Goal: Complete application form: Complete application form

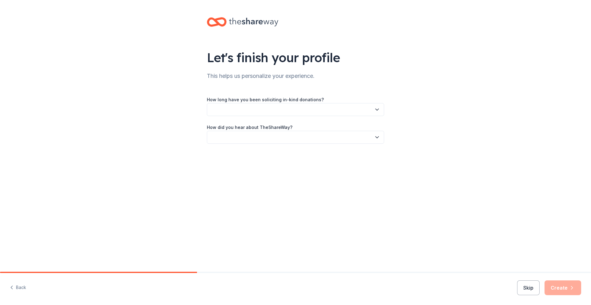
click at [329, 112] on button "button" at bounding box center [295, 109] width 177 height 13
click at [244, 138] on div "1 to 2 years" at bounding box center [295, 138] width 174 height 12
click at [312, 138] on button "button" at bounding box center [295, 137] width 177 height 13
click at [287, 166] on div "Online search" at bounding box center [295, 166] width 174 height 12
click at [566, 292] on button "Create" at bounding box center [562, 287] width 37 height 15
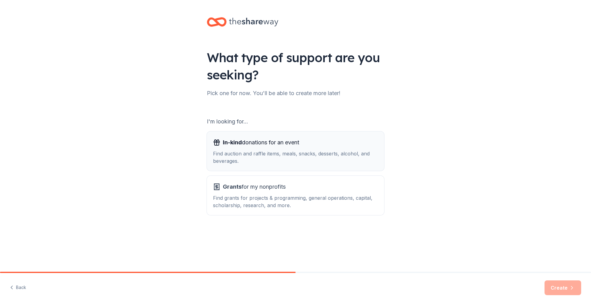
click at [257, 158] on div "Find auction and raffle items, meals, snacks, desserts, alcohol, and beverages." at bounding box center [295, 157] width 165 height 15
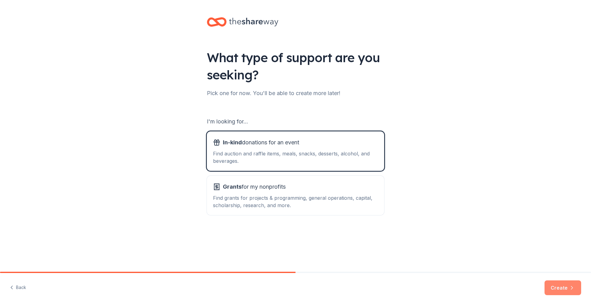
click at [558, 289] on button "Create" at bounding box center [562, 287] width 37 height 15
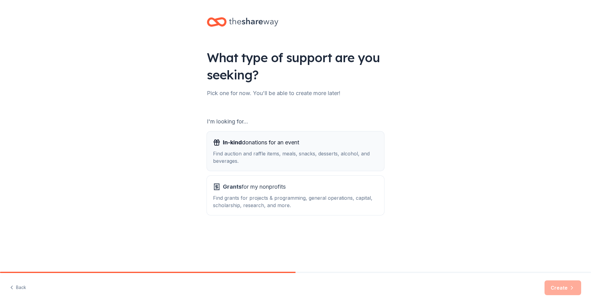
click at [265, 160] on div "Find auction and raffle items, meals, snacks, desserts, alcohol, and beverages." at bounding box center [295, 157] width 165 height 15
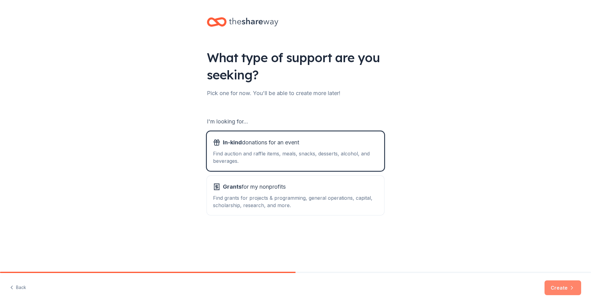
click at [555, 291] on button "Create" at bounding box center [562, 287] width 37 height 15
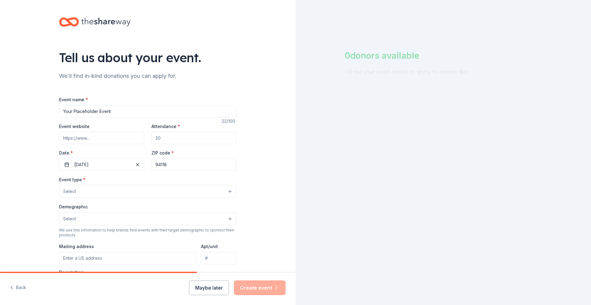
click at [138, 112] on input "Your Placeholder Event" at bounding box center [147, 111] width 177 height 12
drag, startPoint x: 137, startPoint y: 113, endPoint x: 27, endPoint y: 111, distance: 109.8
click at [30, 112] on div "Tell us about your event. We'll find in-kind donations you can apply for. Event…" at bounding box center [147, 204] width 295 height 409
click at [88, 111] on input "2025 Fundraisering Auction" at bounding box center [147, 111] width 177 height 12
click at [72, 111] on input "2025 Fundraising Auction" at bounding box center [147, 111] width 177 height 12
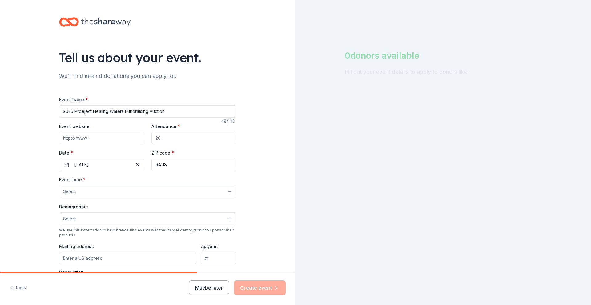
type input "2025 Proeject Healing Waters Fundraising Auction"
click at [180, 141] on input "Attendance *" at bounding box center [193, 138] width 85 height 12
drag, startPoint x: 180, startPoint y: 141, endPoint x: 151, endPoint y: 138, distance: 29.4
click at [151, 138] on input "Attendance *" at bounding box center [193, 138] width 85 height 12
type input "400"
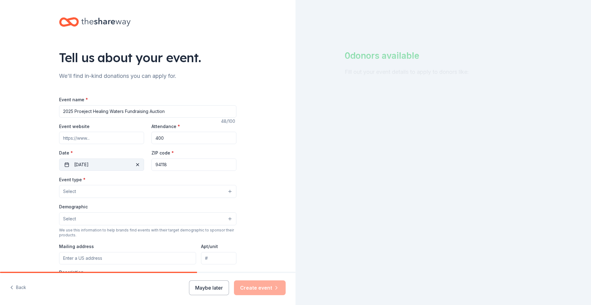
click at [122, 166] on button "[DATE]" at bounding box center [101, 164] width 85 height 12
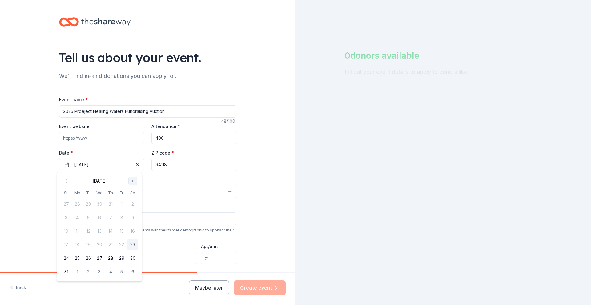
click at [133, 182] on button "Go to next month" at bounding box center [132, 181] width 9 height 9
click at [133, 218] on button "8" at bounding box center [132, 217] width 11 height 11
click at [203, 182] on div "Event type * Select" at bounding box center [147, 187] width 177 height 22
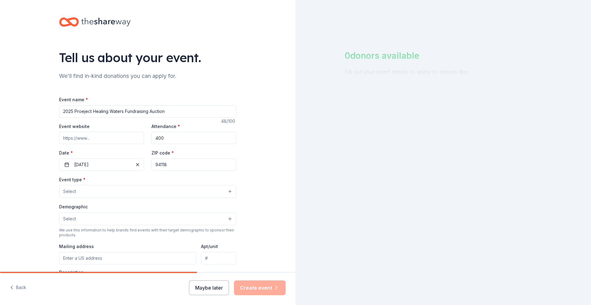
click at [176, 165] on input "94118" at bounding box center [193, 164] width 85 height 12
drag, startPoint x: 144, startPoint y: 167, endPoint x: 134, endPoint y: 167, distance: 9.5
click at [134, 167] on div "Event website Attendance * 400 Date * [DATE] ZIP code * 94118" at bounding box center [147, 146] width 177 height 48
type input "94519"
click at [81, 190] on button "Select" at bounding box center [147, 191] width 177 height 13
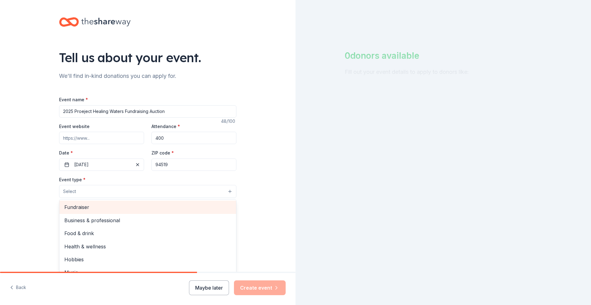
click at [85, 207] on span "Fundraiser" at bounding box center [147, 207] width 167 height 8
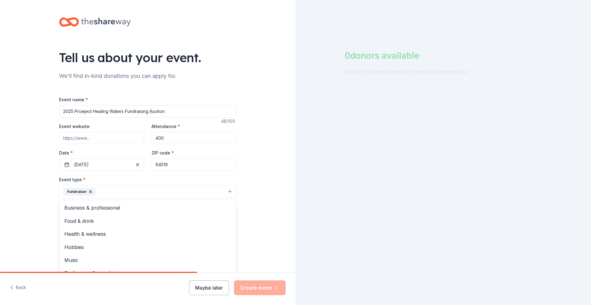
click at [85, 113] on div "Event name * 2025 Proeject Healing Waters Fundraising Auction 48 /100 Event web…" at bounding box center [147, 238] width 177 height 285
click at [147, 111] on input "2025 Proeject Healing Waters Fundraising Auction" at bounding box center [147, 111] width 177 height 12
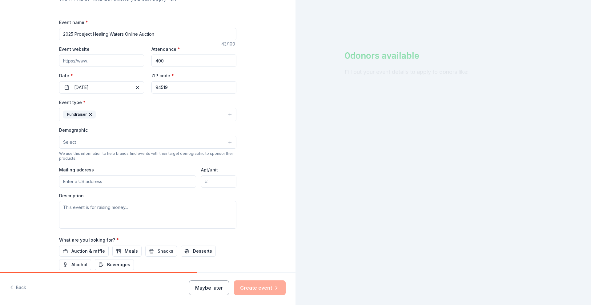
scroll to position [92, 0]
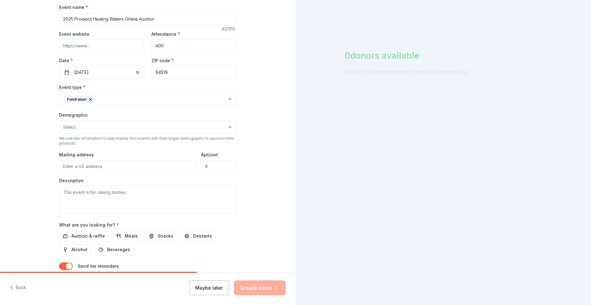
type input "2025 Proeject Healing Waters Online Auction"
click at [225, 128] on button "Select" at bounding box center [147, 127] width 177 height 13
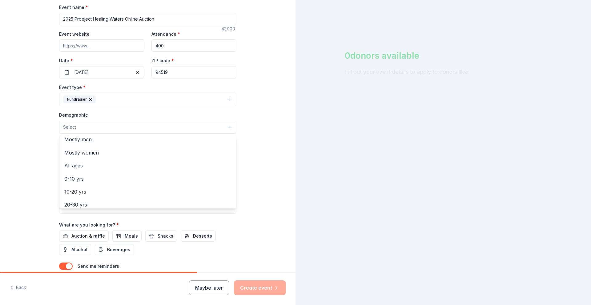
scroll to position [0, 0]
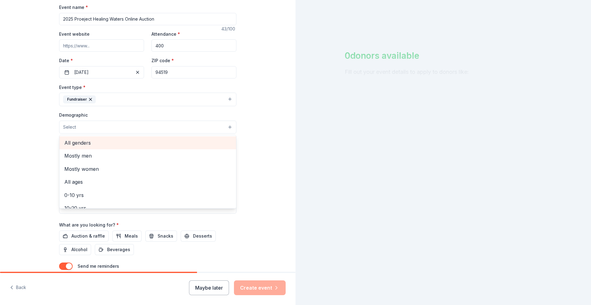
click at [124, 142] on span "All genders" at bounding box center [147, 143] width 167 height 8
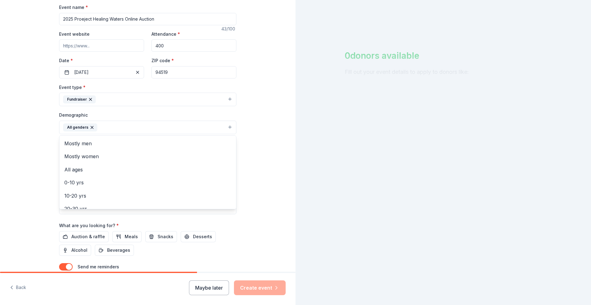
click at [252, 155] on div "Tell us about your event. We'll find in-kind donations you can apply for. Event…" at bounding box center [147, 113] width 295 height 411
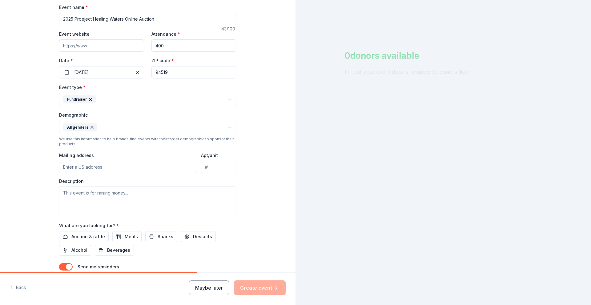
click at [107, 127] on button "All genders" at bounding box center [147, 128] width 177 height 14
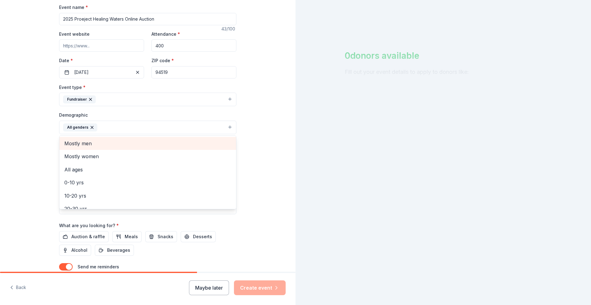
click at [99, 145] on span "Mostly men" at bounding box center [147, 143] width 167 height 8
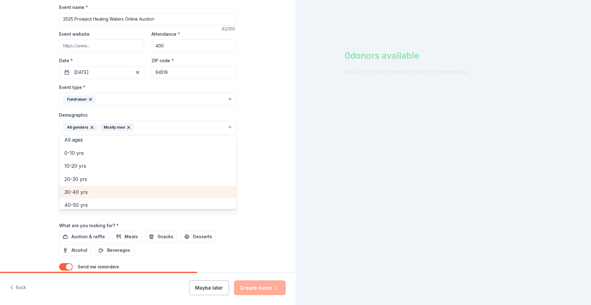
scroll to position [31, 0]
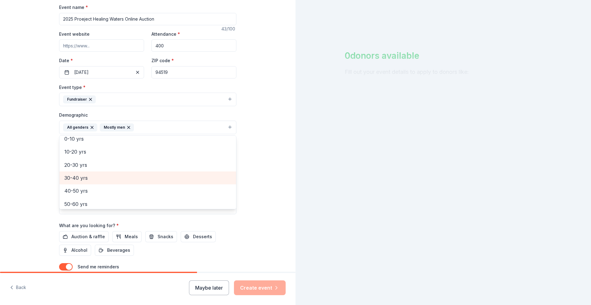
click at [117, 178] on span "30-40 yrs" at bounding box center [147, 178] width 167 height 8
click at [117, 178] on span "40-50 yrs" at bounding box center [147, 178] width 167 height 8
click at [117, 178] on span "50-60 yrs" at bounding box center [147, 178] width 167 height 8
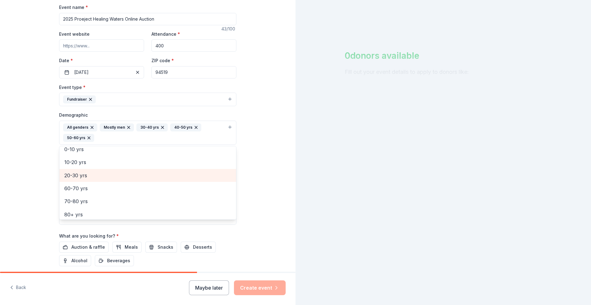
click at [117, 178] on span "20-30 yrs" at bounding box center [147, 175] width 167 height 8
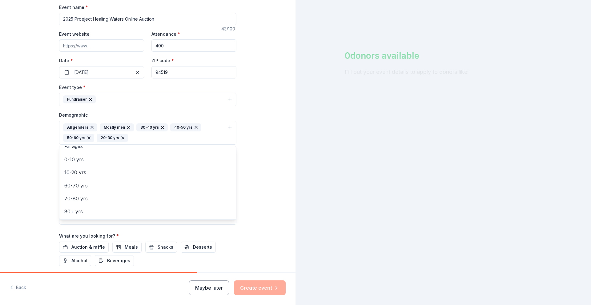
click at [120, 136] on icon "button" at bounding box center [122, 137] width 5 height 5
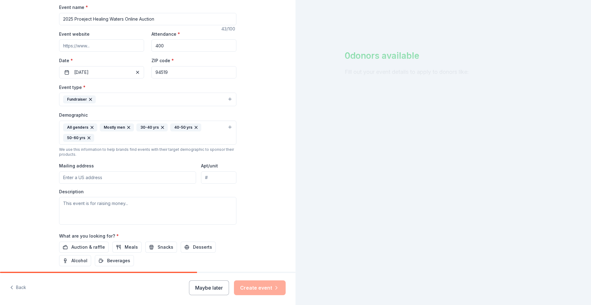
click at [122, 181] on input "Mailing address" at bounding box center [127, 177] width 137 height 12
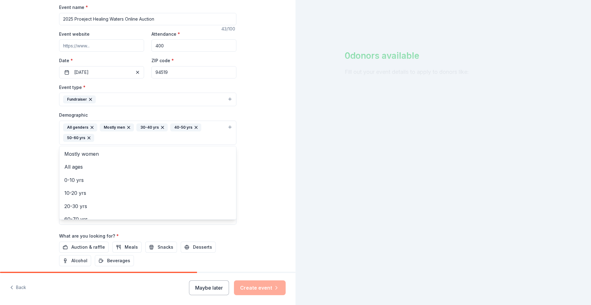
click at [103, 137] on div "All genders Mostly men 30-40 yrs 40-50 yrs 50-60 yrs" at bounding box center [144, 132] width 162 height 18
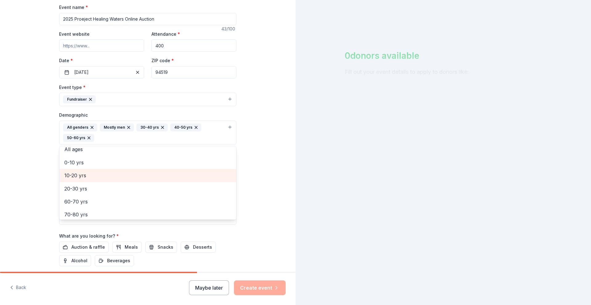
scroll to position [34, 0]
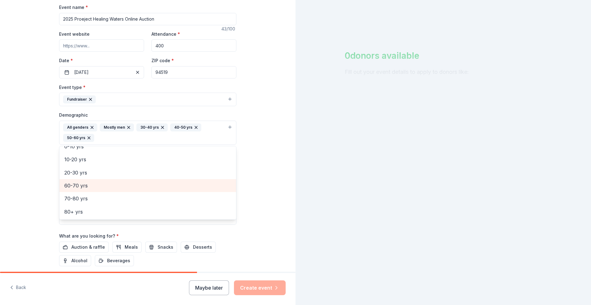
click at [88, 185] on span "60-70 yrs" at bounding box center [147, 185] width 167 height 8
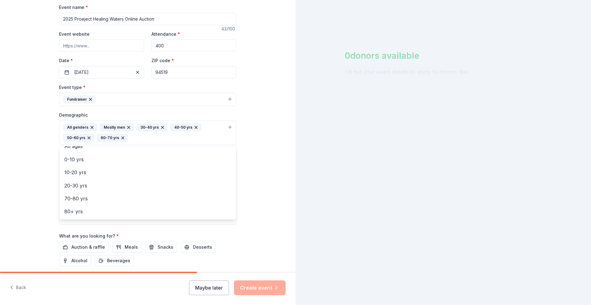
click at [263, 172] on div "Tell us about your event. We'll find in-kind donations you can apply for. Event…" at bounding box center [147, 118] width 295 height 421
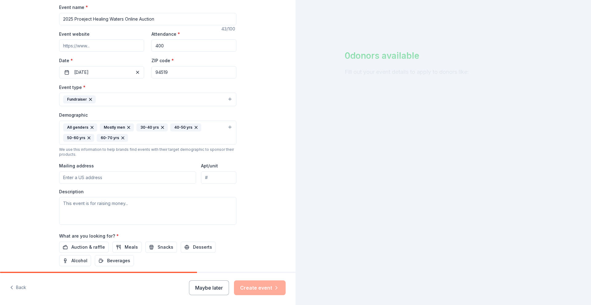
click at [74, 177] on input "Mailing address" at bounding box center [127, 177] width 137 height 12
type input "[GEOGRAPHIC_DATA]"
click at [97, 207] on textarea at bounding box center [147, 211] width 177 height 28
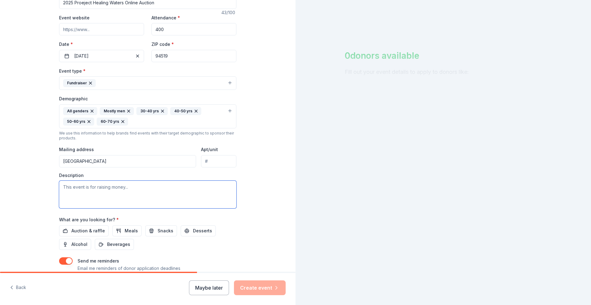
scroll to position [123, 0]
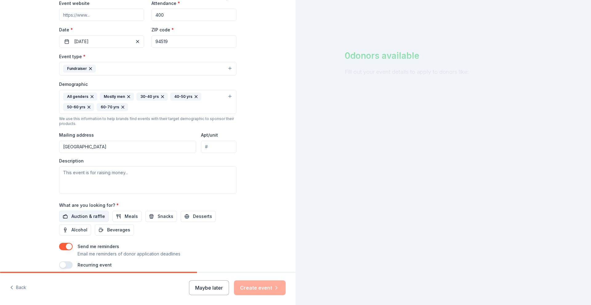
click at [81, 219] on span "Auction & raffle" at bounding box center [88, 216] width 34 height 7
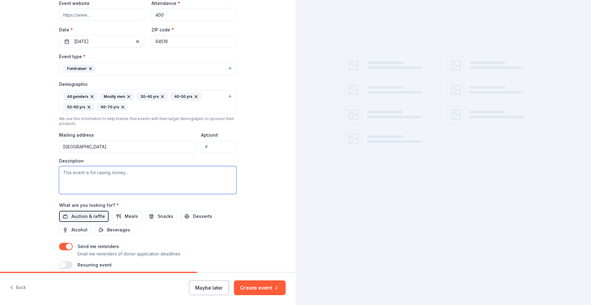
click at [122, 174] on textarea at bounding box center [147, 180] width 177 height 28
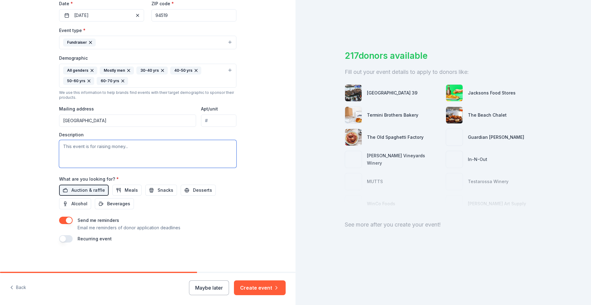
scroll to position [149, 0]
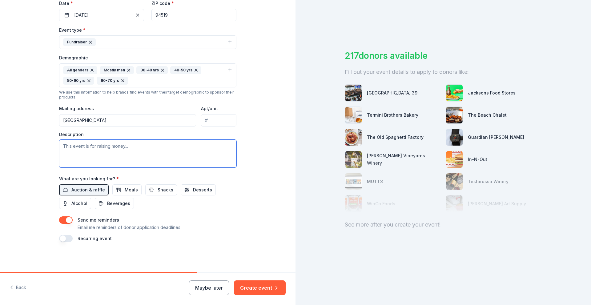
paste textarea "Our Mission: Project Healing Waters (PHW) was formed in [DATE] at [PERSON_NAME]…"
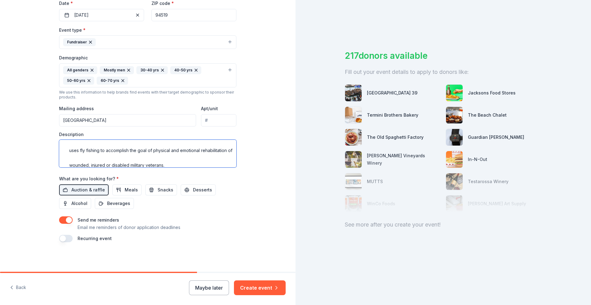
scroll to position [0, 0]
click at [67, 163] on textarea "Our Mission: Project Healing Waters (PHW) was formed in [DATE] at [PERSON_NAME]…" at bounding box center [147, 154] width 177 height 28
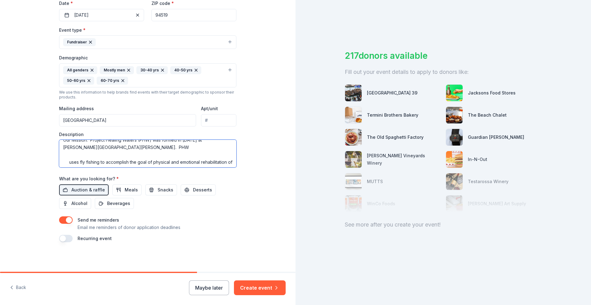
scroll to position [12, 0]
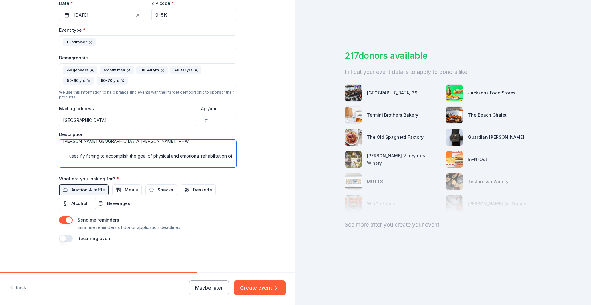
click at [68, 157] on textarea "Our Mission: Project Healing Waters (PHW) was formed in [DATE] at [PERSON_NAME]…" at bounding box center [147, 154] width 177 height 28
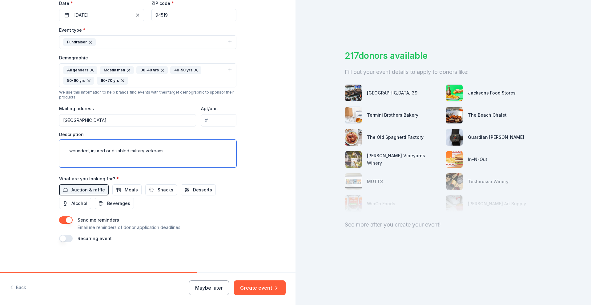
scroll to position [36, 0]
click at [67, 142] on textarea "Our Mission: Project Healing Waters (PHW) was formed in [DATE] at [PERSON_NAME]…" at bounding box center [147, 154] width 177 height 28
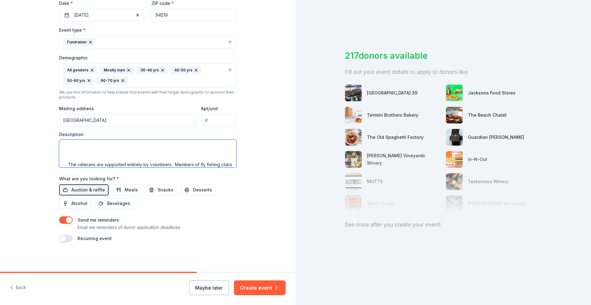
click at [66, 158] on textarea "Our Mission: Project Healing Waters (PHW) was formed in [DATE] at [PERSON_NAME]…" at bounding box center [147, 154] width 177 height 28
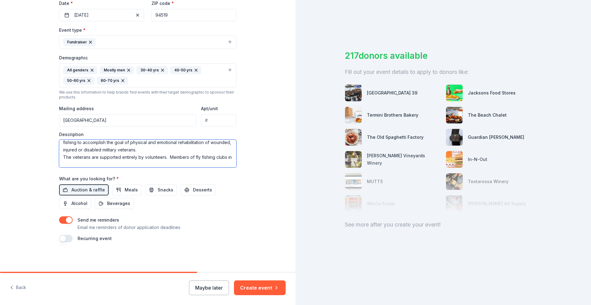
scroll to position [74, 0]
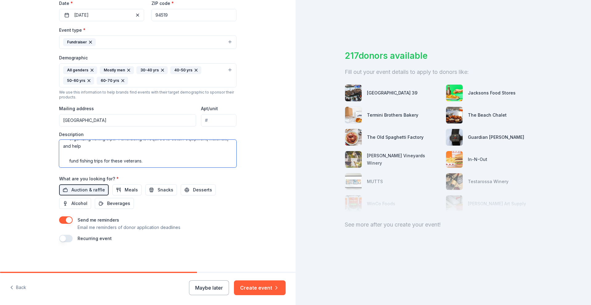
click at [67, 160] on textarea "Our Mission: Project Healing Waters (PHW) was formed in [DATE] at [PERSON_NAME]…" at bounding box center [147, 154] width 177 height 28
click at [68, 157] on textarea "Our Mission: Project Healing Waters (PHW) was formed in [DATE] at [PERSON_NAME]…" at bounding box center [147, 154] width 177 height 28
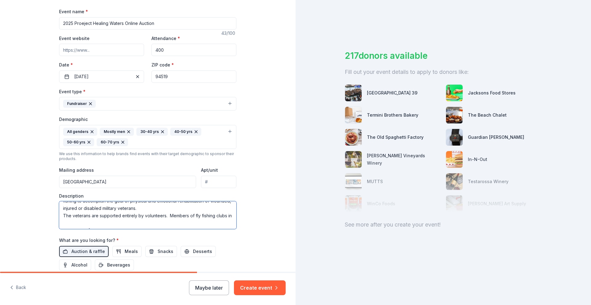
scroll to position [31, 0]
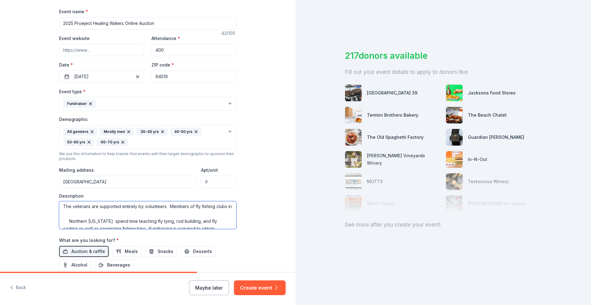
click at [67, 222] on textarea "Our Mission: Project Healing Waters (PHW) was formed in [DATE] at [PERSON_NAME]…" at bounding box center [147, 215] width 177 height 28
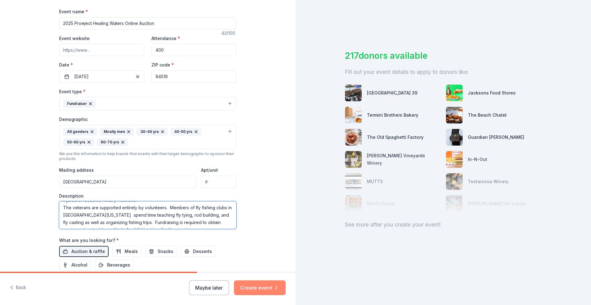
type textarea "Our Mission: Project Healing Waters (PHW) was formed in [DATE] at [PERSON_NAME]…"
click at [257, 290] on button "Create event" at bounding box center [260, 287] width 52 height 15
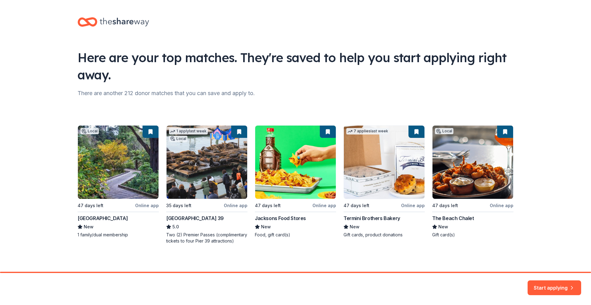
click at [108, 181] on div "Local 47 days left Online app [GEOGRAPHIC_DATA] New 1 family/dual membership 1 …" at bounding box center [296, 184] width 436 height 119
click at [92, 131] on div "Local 47 days left Online app [GEOGRAPHIC_DATA] New 1 family/dual membership 1 …" at bounding box center [296, 184] width 436 height 119
click at [150, 130] on div "Local 47 days left Online app [GEOGRAPHIC_DATA] New 1 family/dual membership 1 …" at bounding box center [296, 184] width 436 height 119
click at [96, 237] on div "Local 47 days left Online app [GEOGRAPHIC_DATA] New 1 family/dual membership 1 …" at bounding box center [296, 184] width 436 height 119
click at [112, 177] on div "Local 47 days left Online app [GEOGRAPHIC_DATA] New 1 family/dual membership 1 …" at bounding box center [296, 184] width 436 height 119
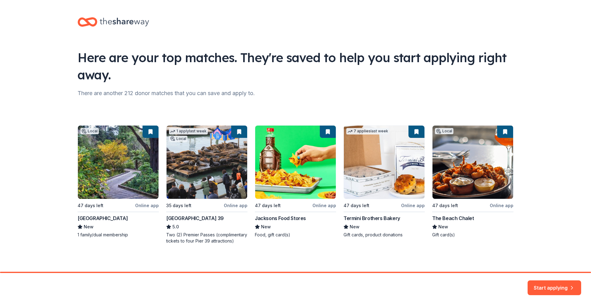
click at [112, 177] on div "Local 47 days left Online app [GEOGRAPHIC_DATA] New 1 family/dual membership 1 …" at bounding box center [296, 184] width 436 height 119
click at [107, 169] on div "Local 47 days left Online app [GEOGRAPHIC_DATA] New 1 family/dual membership 1 …" at bounding box center [296, 184] width 436 height 119
click at [552, 286] on button "Start applying" at bounding box center [554, 284] width 54 height 15
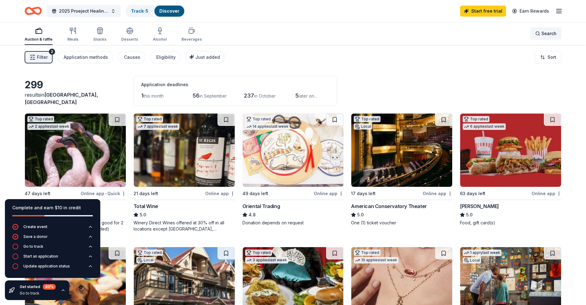
click at [540, 36] on div "Search" at bounding box center [545, 33] width 21 height 7
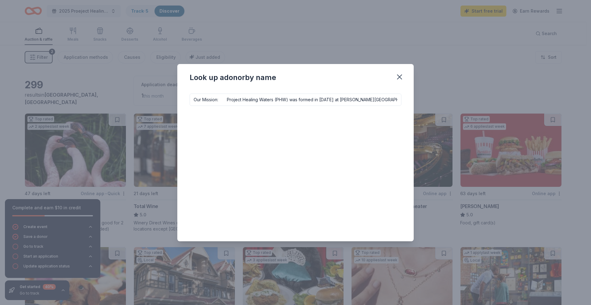
scroll to position [0, 974]
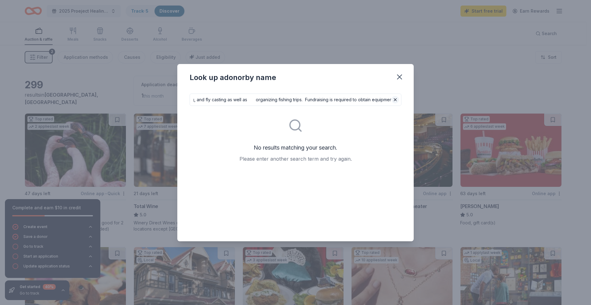
type input "Our Mission: Project Healing Waters (PHW) was formed in [DATE] at [PERSON_NAME]…"
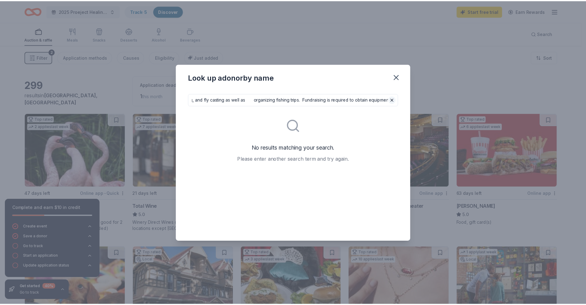
scroll to position [0, 0]
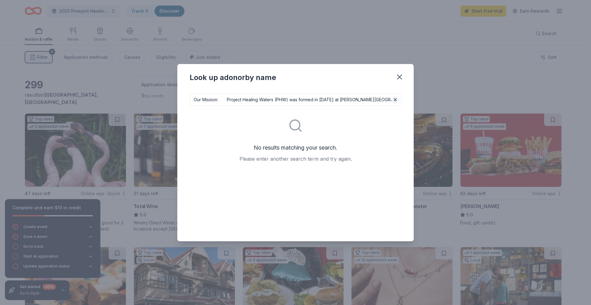
click at [397, 100] on button at bounding box center [394, 99] width 7 height 7
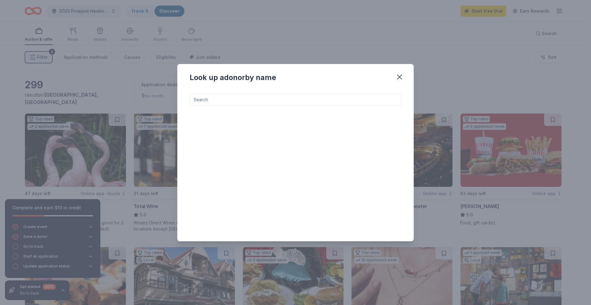
click at [209, 99] on input at bounding box center [295, 100] width 212 height 12
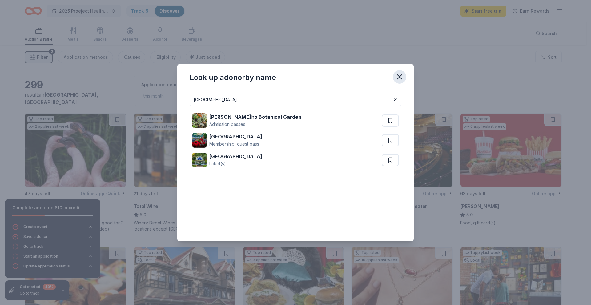
type input "[GEOGRAPHIC_DATA]"
click at [397, 79] on icon "button" at bounding box center [399, 77] width 9 height 9
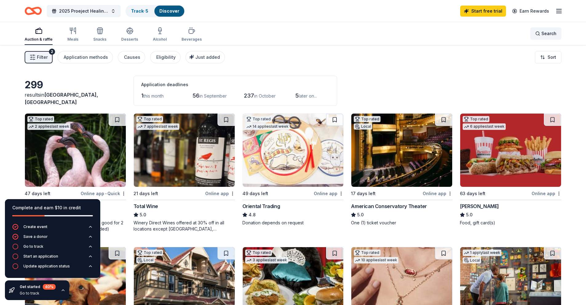
click at [548, 35] on span "Search" at bounding box center [548, 33] width 15 height 7
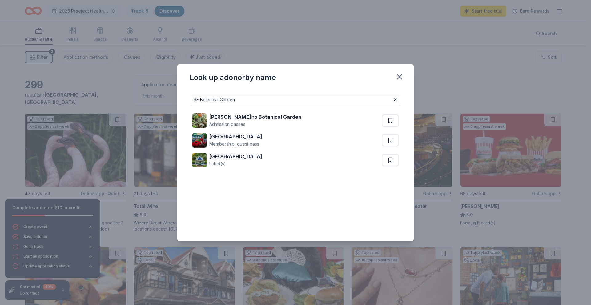
click at [199, 98] on input "SF Botanical Garden" at bounding box center [295, 100] width 212 height 12
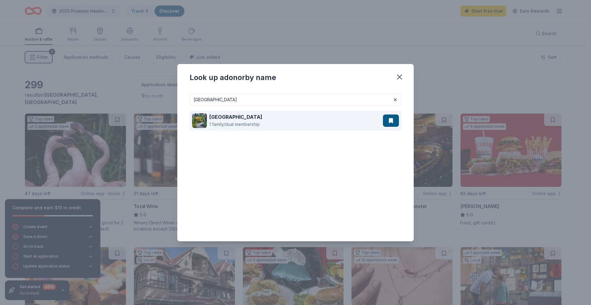
type input "[GEOGRAPHIC_DATA]"
click at [348, 119] on div "San Francisco Botanical Garden 1 family/dual membership" at bounding box center [287, 121] width 191 height 20
click at [391, 120] on button at bounding box center [391, 120] width 16 height 12
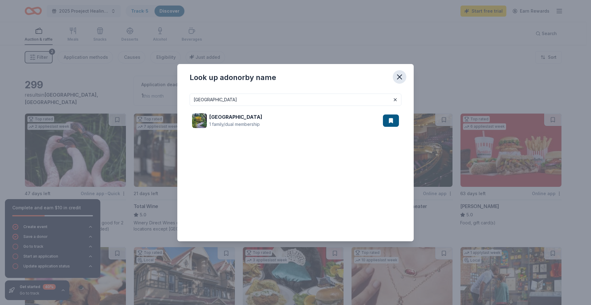
click at [398, 80] on icon "button" at bounding box center [399, 77] width 9 height 9
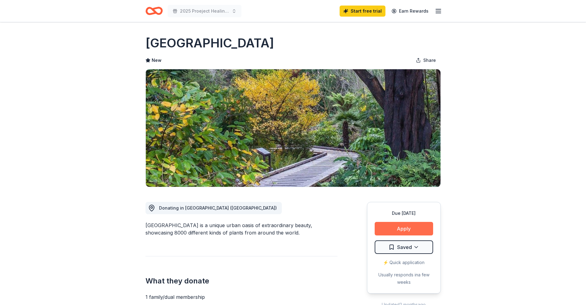
click at [409, 228] on button "Apply" at bounding box center [404, 229] width 58 height 14
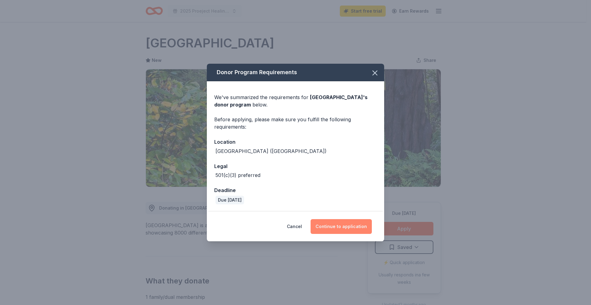
click at [343, 226] on button "Continue to application" at bounding box center [340, 226] width 61 height 15
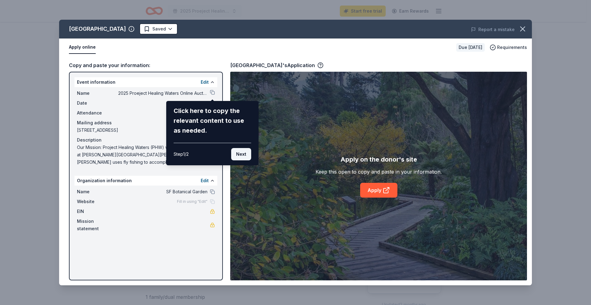
click at [235, 155] on button "Next" at bounding box center [241, 154] width 20 height 12
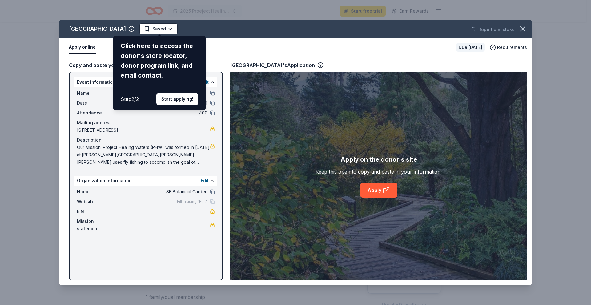
click at [169, 105] on div "Click here to access the donor's store locator, donor program link, and email c…" at bounding box center [159, 73] width 92 height 74
click at [169, 97] on button "Start applying!" at bounding box center [177, 99] width 42 height 12
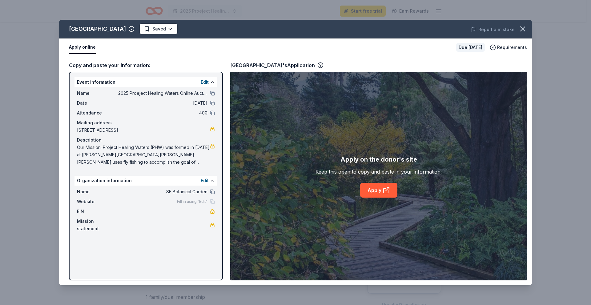
click at [207, 179] on div "San Francisco Botanical Garden Saved Report a mistake Apply online Due in 47 da…" at bounding box center [295, 152] width 472 height 265
click at [201, 179] on button "Edit" at bounding box center [205, 180] width 8 height 7
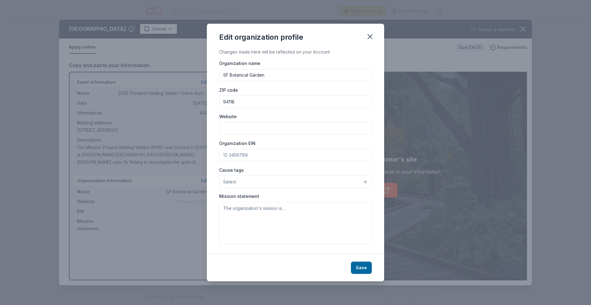
drag, startPoint x: 256, startPoint y: 104, endPoint x: 201, endPoint y: 101, distance: 55.1
click at [201, 101] on div "Edit organization profile Changes made here will be reflected on your Account. …" at bounding box center [295, 152] width 591 height 305
type input "94519"
click at [258, 127] on input "Website" at bounding box center [295, 128] width 153 height 12
paste input "https://projecthealingwaters.org/"
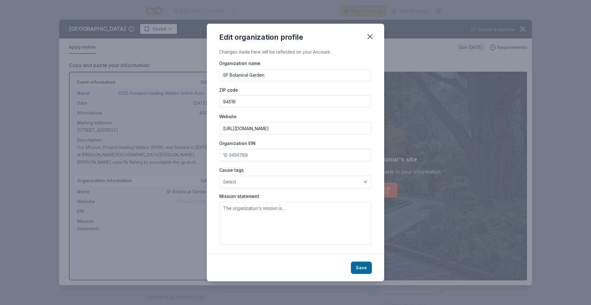
type input "https://projecthealingwaters.org/"
click at [264, 155] on input "Organization EIN" at bounding box center [295, 155] width 153 height 12
paste input "61-1518154"
type input "61-1518154"
click at [255, 181] on button "Select" at bounding box center [295, 181] width 153 height 13
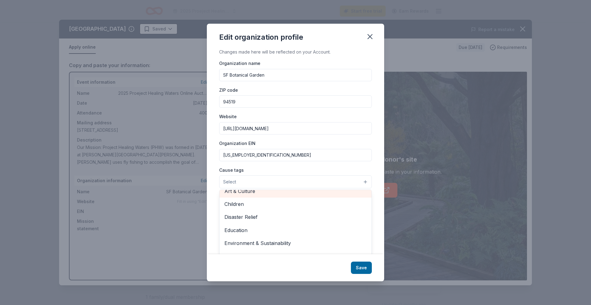
scroll to position [31, 0]
click at [255, 205] on span "Health" at bounding box center [295, 203] width 142 height 8
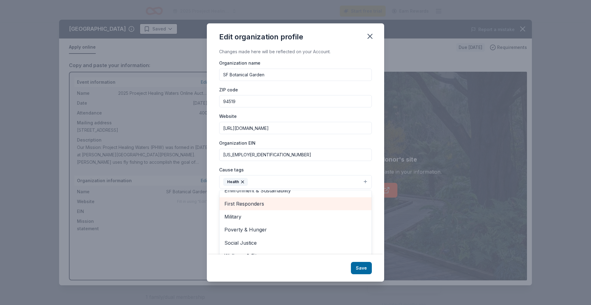
scroll to position [73, 0]
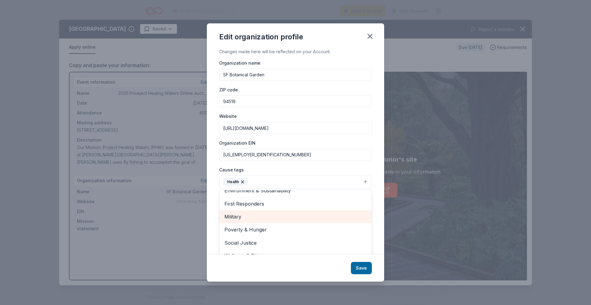
click at [236, 217] on span "Military" at bounding box center [295, 217] width 142 height 8
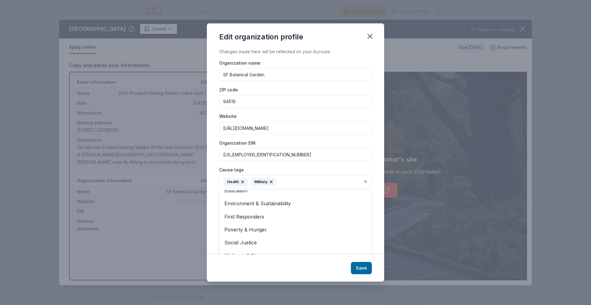
click at [364, 267] on div "Edit organization profile Changes made here will be reflected on your Account. …" at bounding box center [295, 152] width 177 height 258
click at [250, 211] on textarea at bounding box center [295, 223] width 153 height 42
paste textarea "Project Healing Waters (PHW) was formed in 2005 at Walter Reed Hospital. PHW us…"
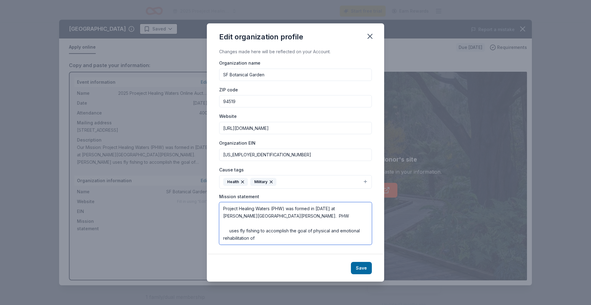
scroll to position [107, 0]
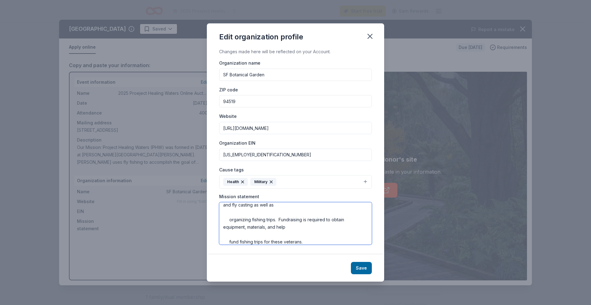
click at [229, 242] on textarea "Project Healing Waters (PHW) was formed in 2005 at Walter Reed Hospital. PHW us…" at bounding box center [295, 223] width 153 height 42
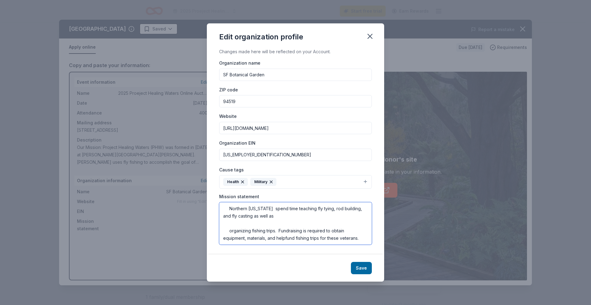
scroll to position [96, 0]
click at [229, 230] on textarea "Project Healing Waters (PHW) was formed in 2005 at Walter Reed Hospital. PHW us…" at bounding box center [295, 223] width 153 height 42
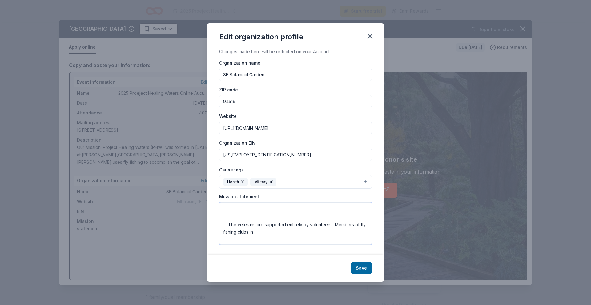
scroll to position [89, 0]
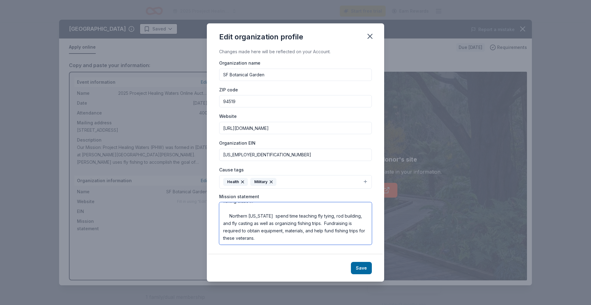
click at [229, 216] on textarea "Project Healing Waters (PHW) was formed in 2005 at Walter Reed Hospital. PHW us…" at bounding box center [295, 223] width 153 height 42
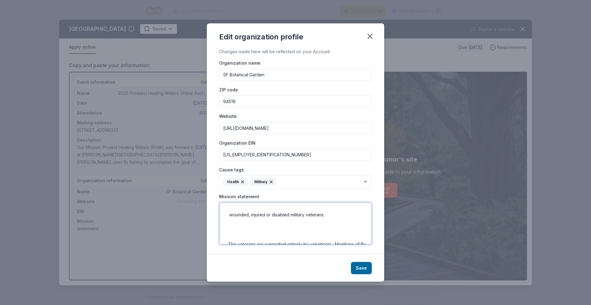
click at [228, 241] on textarea "Project Healing Waters (PHW) was formed in 2005 at Walter Reed Hospital. PHW us…" at bounding box center [295, 223] width 153 height 42
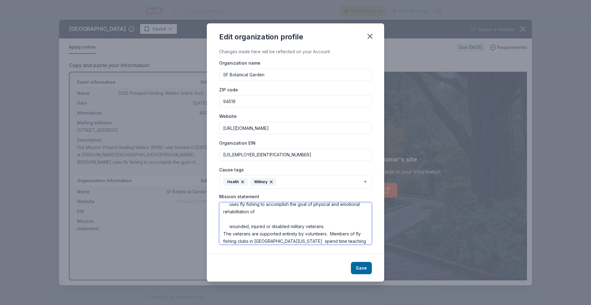
scroll to position [26, 0]
click at [231, 228] on textarea "Project Healing Waters (PHW) was formed in 2005 at Walter Reed Hospital. PHW us…" at bounding box center [295, 223] width 153 height 42
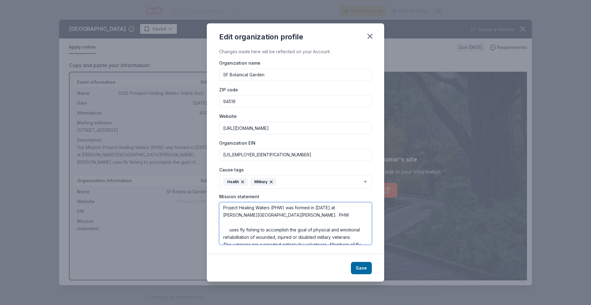
scroll to position [0, 0]
click at [228, 229] on textarea "Project Healing Waters (PHW) was formed in 2005 at Walter Reed Hospital. PHW us…" at bounding box center [295, 223] width 153 height 42
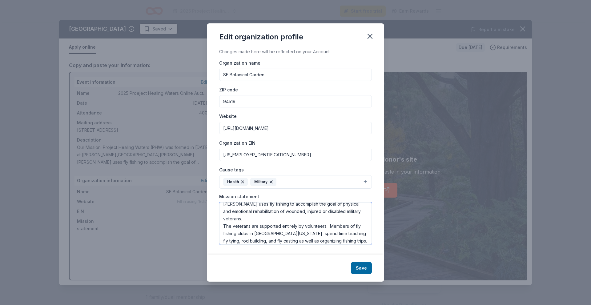
scroll to position [30, 0]
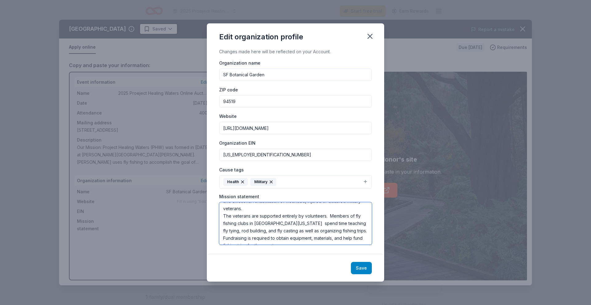
type textarea "Project Healing Waters (PHW) was formed in 2005 at Walter Reed Hospital. PHW us…"
click at [359, 266] on button "Save" at bounding box center [361, 268] width 21 height 12
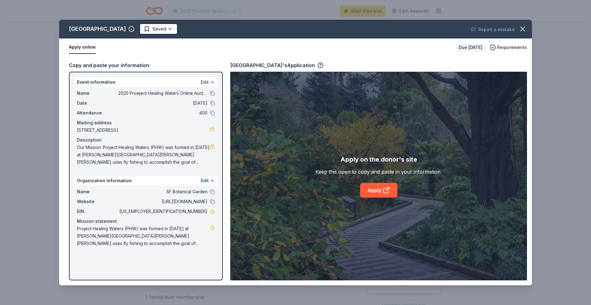
click at [204, 83] on button "Edit" at bounding box center [205, 81] width 8 height 7
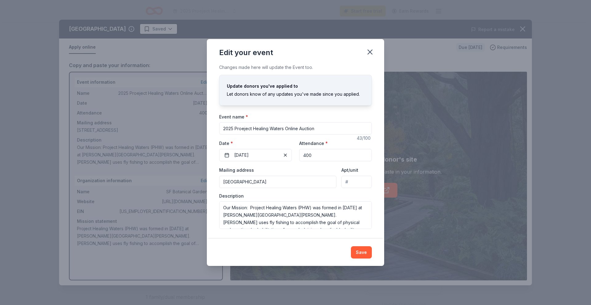
click at [244, 129] on input "2025 Proeject Healing Waters Online Auction" at bounding box center [295, 128] width 153 height 12
type input "2025 Project Healing Waters Online Auction"
click at [273, 197] on div "Description Our Mission: Project Healing Waters (PHW) was formed in 2005 at Wal…" at bounding box center [295, 211] width 153 height 36
click at [29, 114] on div "Edit your event Changes made here will update the Event too. Update donors you'…" at bounding box center [295, 152] width 591 height 305
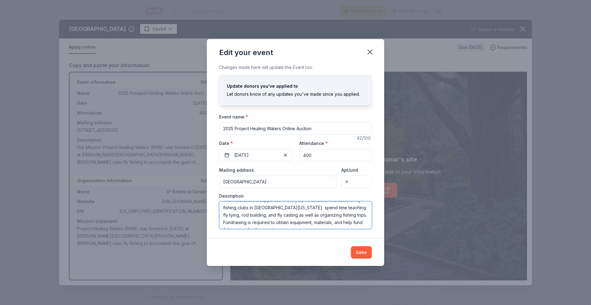
drag, startPoint x: 224, startPoint y: 208, endPoint x: 336, endPoint y: 281, distance: 133.9
click at [336, 281] on div "Edit your event Changes made here will update the Event too. Update donors you'…" at bounding box center [295, 152] width 591 height 305
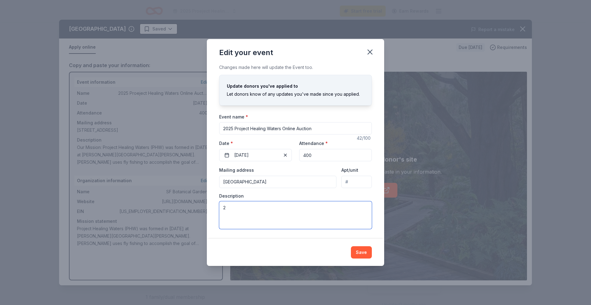
scroll to position [0, 0]
paste textarea "Project Healing Waters - NorCal relies heavily on the generous outpouring of fi…"
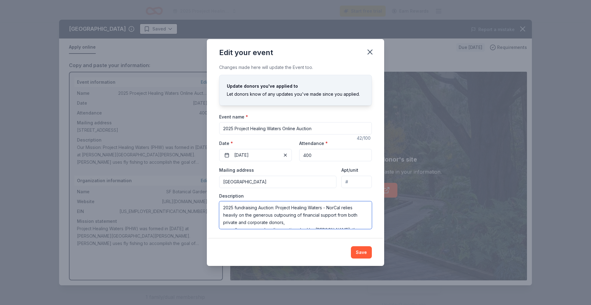
scroll to position [41, 0]
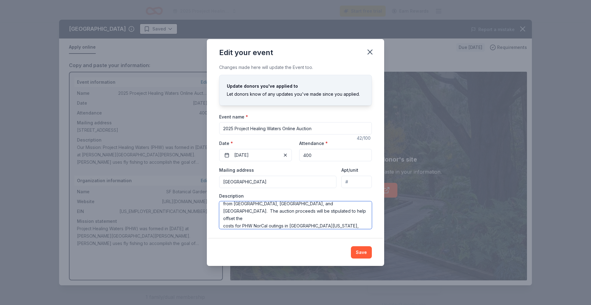
click at [223, 221] on textarea "2025 fundraising Auction: Project Healing Waters - NorCal relies heavily on the…" at bounding box center [295, 215] width 153 height 28
click at [223, 211] on textarea "2025 fundraising Auction: Project Healing Waters - NorCal relies heavily on the…" at bounding box center [295, 215] width 153 height 28
click at [223, 224] on textarea "2025 fundraising Auction: Project Healing Waters - NorCal relies heavily on the…" at bounding box center [295, 215] width 153 height 28
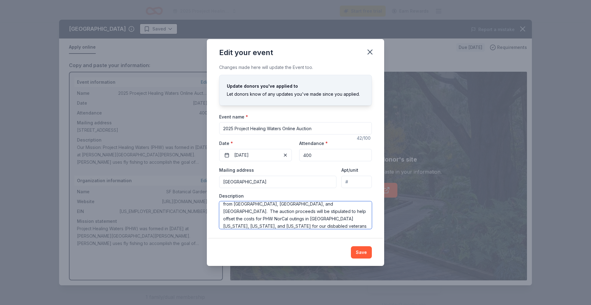
scroll to position [37, 0]
click at [334, 217] on textarea "2025 fundraising Auction: Project Healing Waters - NorCal relies heavily on the…" at bounding box center [295, 215] width 153 height 28
click at [278, 225] on textarea "2025 fundraising Auction: Project Healing Waters - NorCal relies heavily on the…" at bounding box center [295, 215] width 153 height 28
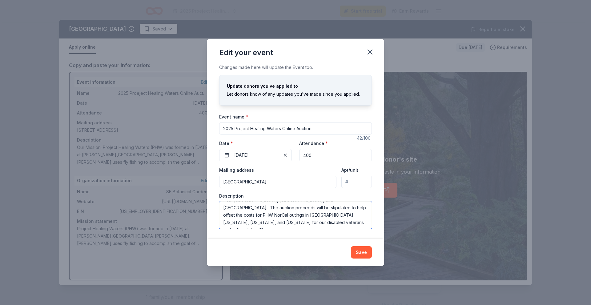
click at [278, 223] on textarea "2025 fundraising Auction: Project Healing Waters - NorCal relies heavily on the…" at bounding box center [295, 215] width 153 height 28
click at [293, 223] on textarea "2025 fundraising Auction: Project Healing Waters - NorCal relies heavily on the…" at bounding box center [295, 215] width 153 height 28
click at [285, 221] on textarea "2025 fundraising Auction: Project Healing Waters - NorCal relies heavily on the…" at bounding box center [295, 215] width 153 height 28
click at [312, 221] on textarea "2025 fundraising Auction: Project Healing Waters - NorCal relies heavily on the…" at bounding box center [295, 215] width 153 height 28
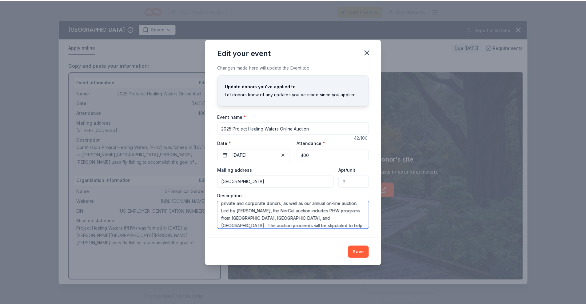
scroll to position [22, 0]
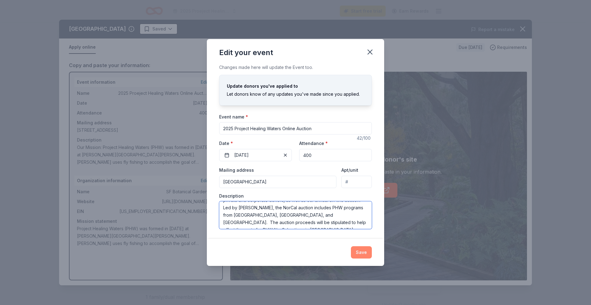
type textarea "2025 fundraising Auction: Project Healing Waters - NorCal relies heavily on the…"
click at [356, 252] on button "Save" at bounding box center [361, 252] width 21 height 12
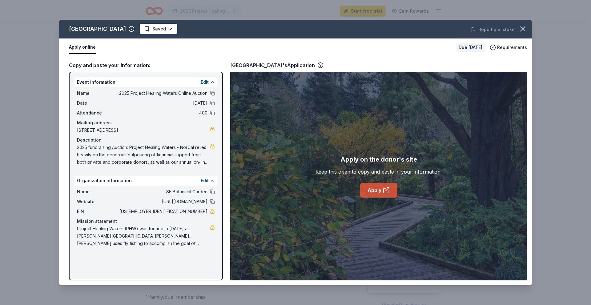
click at [373, 190] on link "Apply" at bounding box center [378, 190] width 37 height 15
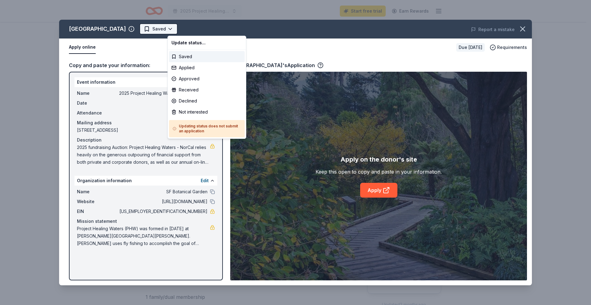
click at [200, 27] on html "2025 Project Healing Waters Online Auction Start free trial Earn Rewards Due in…" at bounding box center [295, 152] width 591 height 305
click at [201, 57] on div "Saved" at bounding box center [207, 56] width 76 height 11
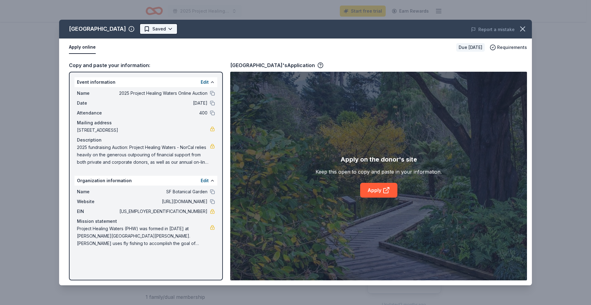
click at [200, 29] on html "2025 Project Healing Waters Online Auction Start free trial Earn Rewards Due in…" at bounding box center [295, 152] width 591 height 305
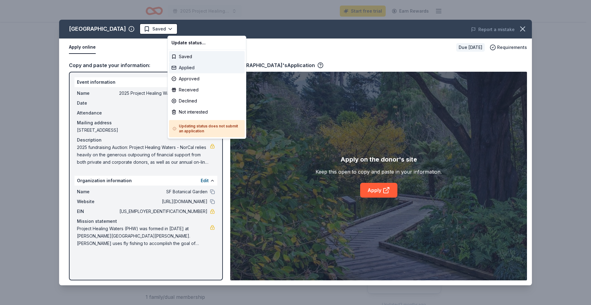
click at [213, 71] on div "Applied" at bounding box center [207, 67] width 76 height 11
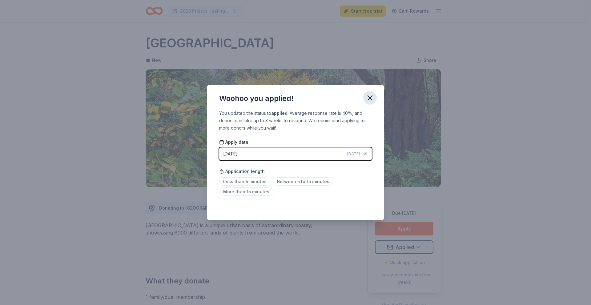
click at [371, 98] on icon "button" at bounding box center [369, 98] width 9 height 9
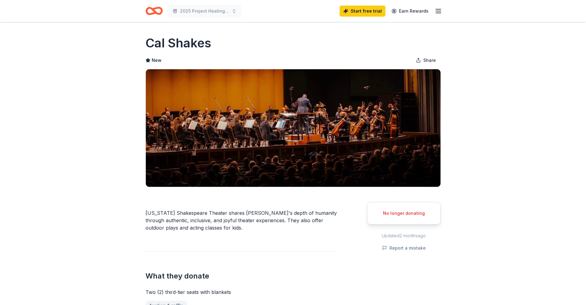
click at [396, 215] on div "No longer donating" at bounding box center [404, 212] width 58 height 7
drag, startPoint x: 384, startPoint y: 211, endPoint x: 414, endPoint y: 215, distance: 30.3
click at [414, 215] on div "No longer donating" at bounding box center [404, 212] width 58 height 7
